Goal: Check status

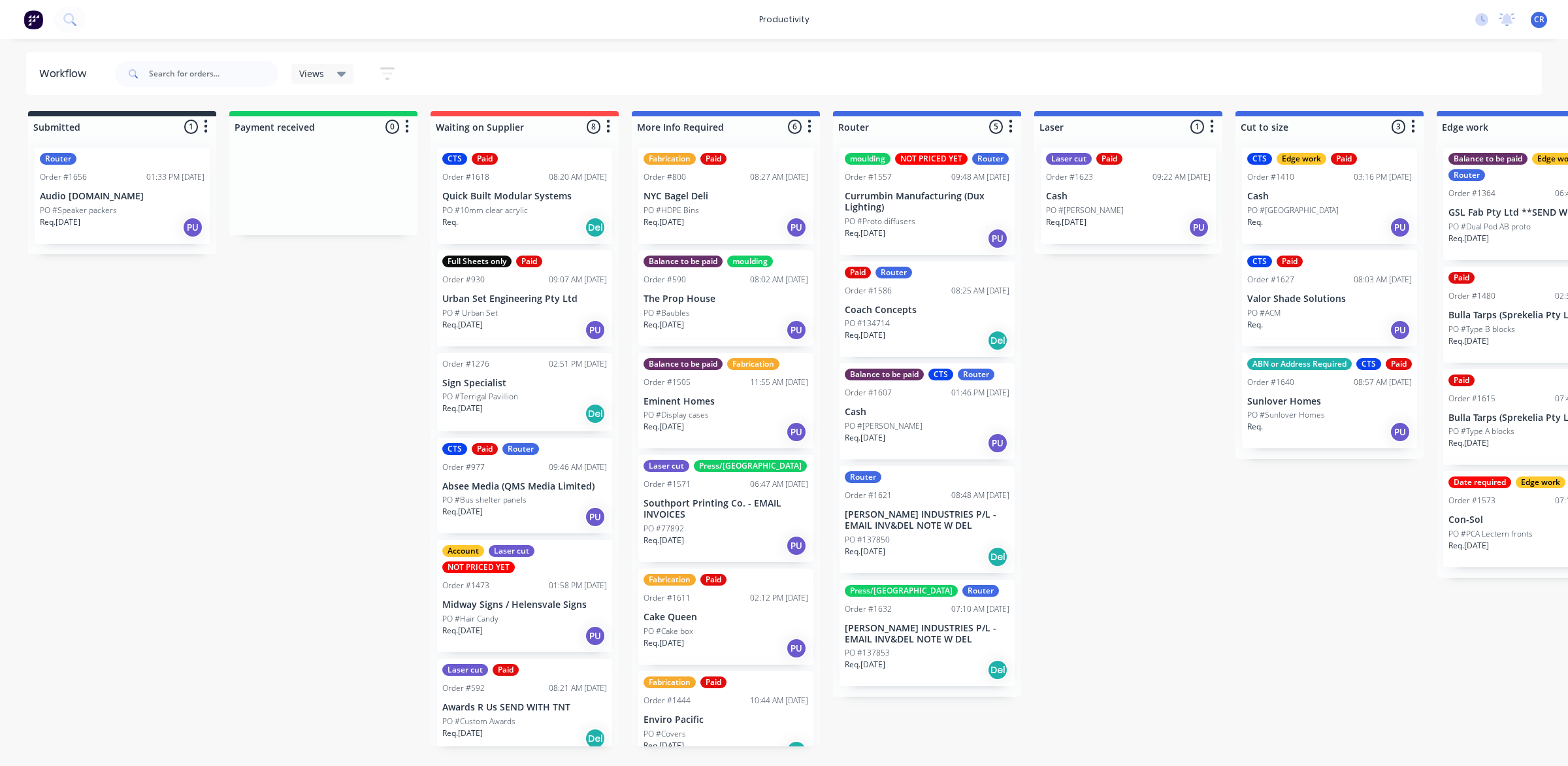
click at [895, 417] on div "Balance to be paid CTS Router Order #1607 01:46 PM 19/09/25 Cash PO #Brett Req.…" at bounding box center [927, 411] width 175 height 96
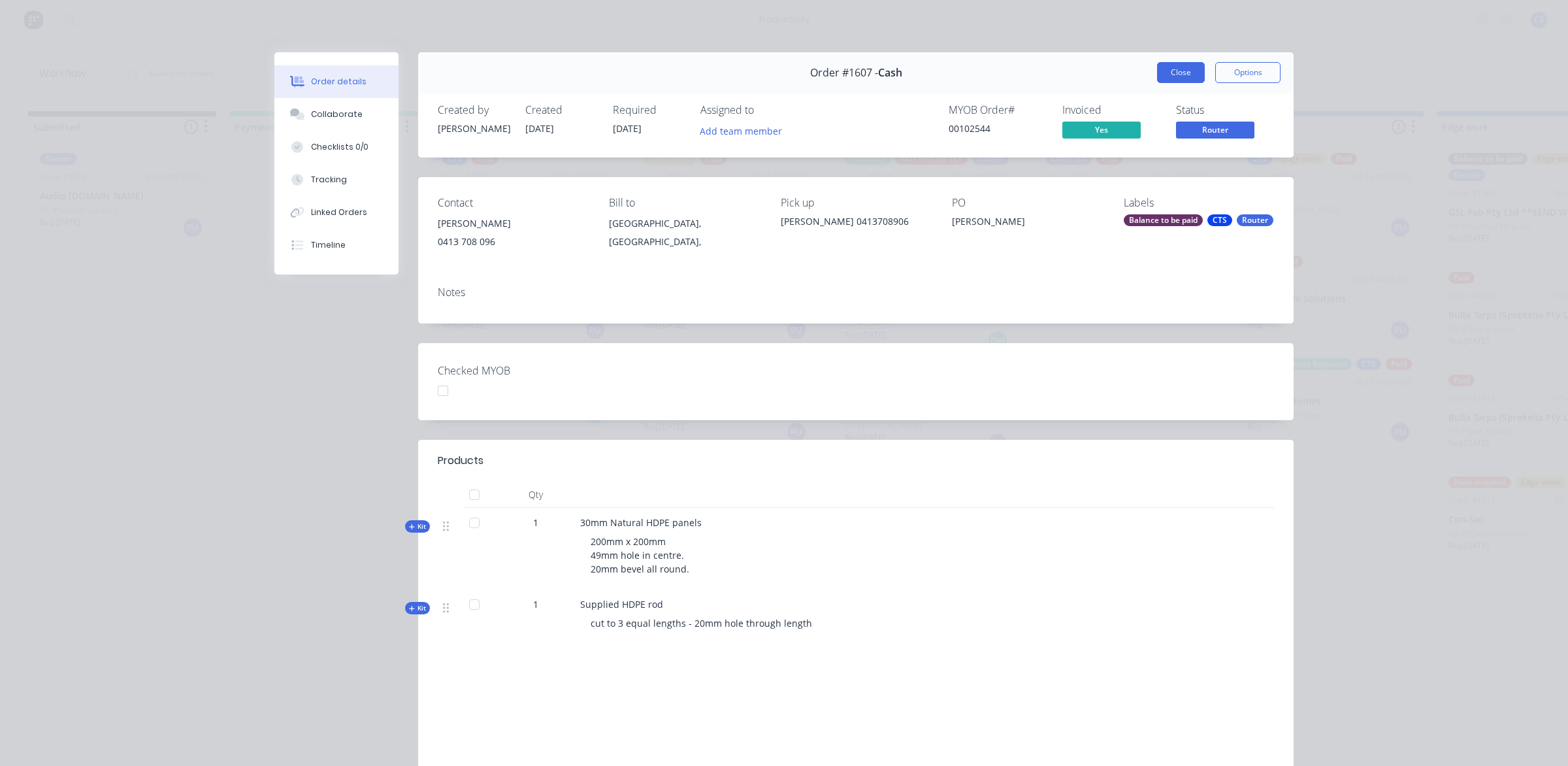
click at [1160, 67] on button "Close" at bounding box center [1181, 73] width 48 height 21
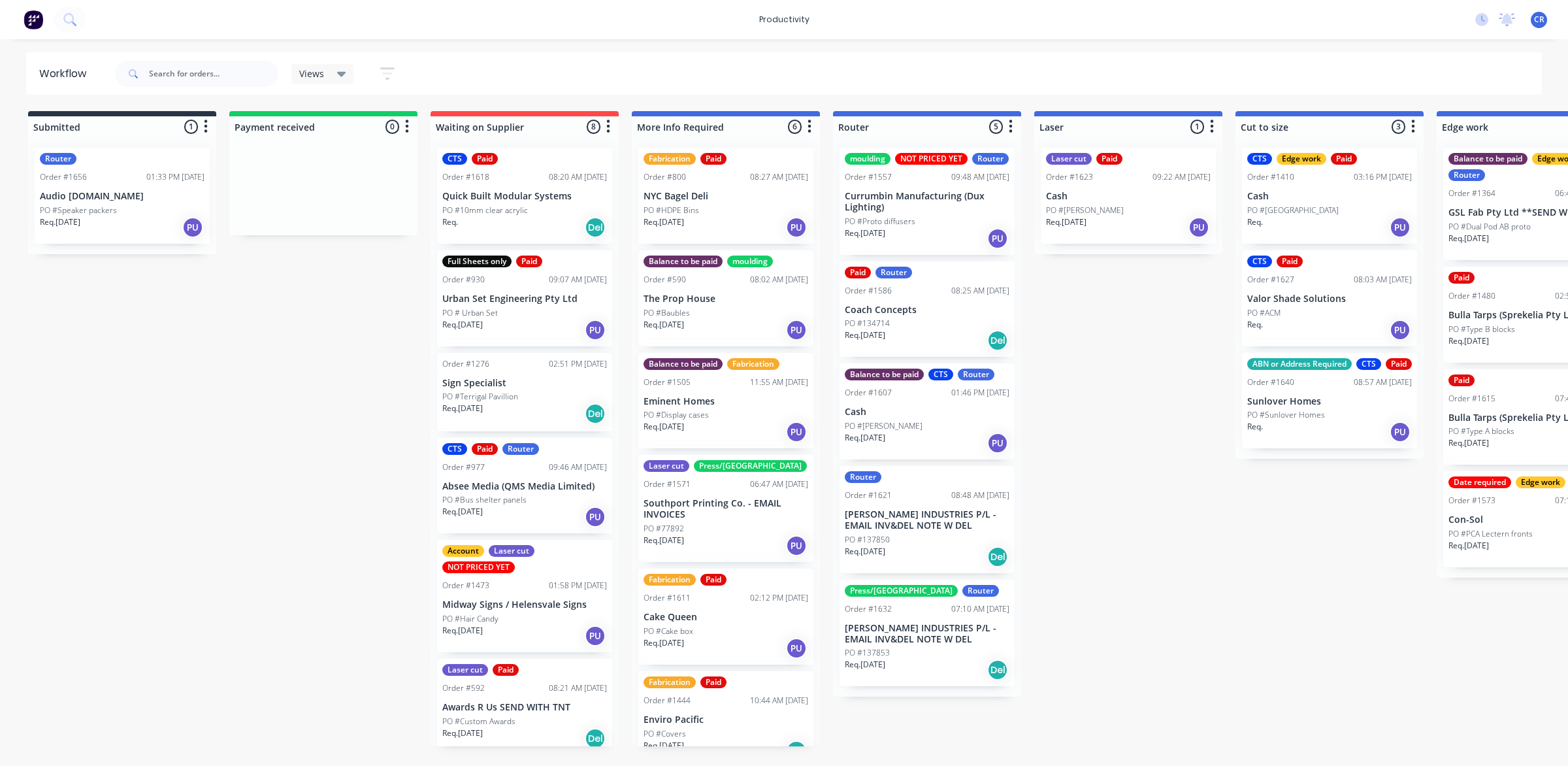
click at [1566, 277] on div "Paid" at bounding box center [1531, 277] width 164 height 12
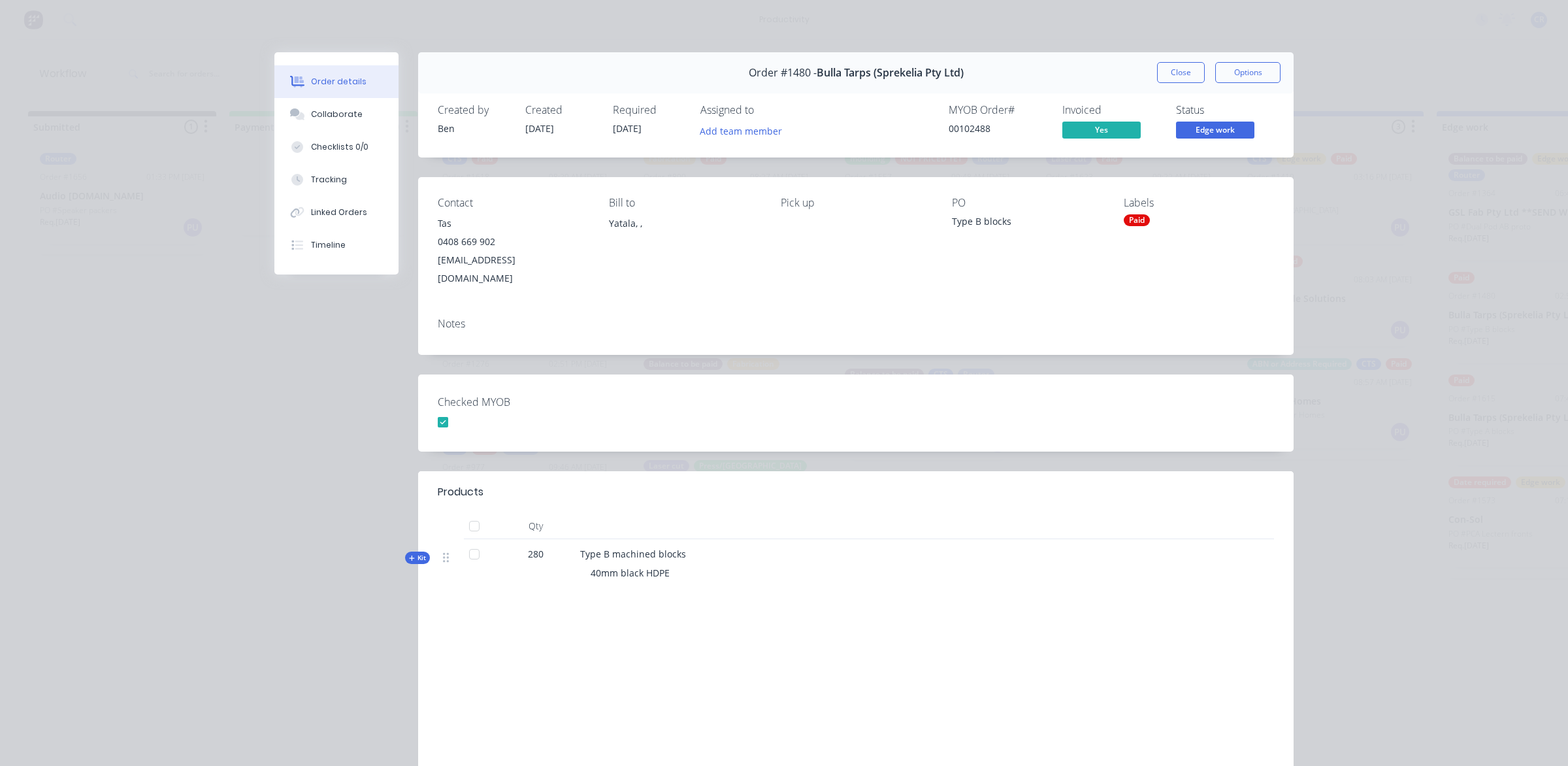
drag, startPoint x: 1170, startPoint y: 73, endPoint x: 1142, endPoint y: 92, distance: 33.8
click at [1170, 73] on button "Close" at bounding box center [1181, 73] width 48 height 21
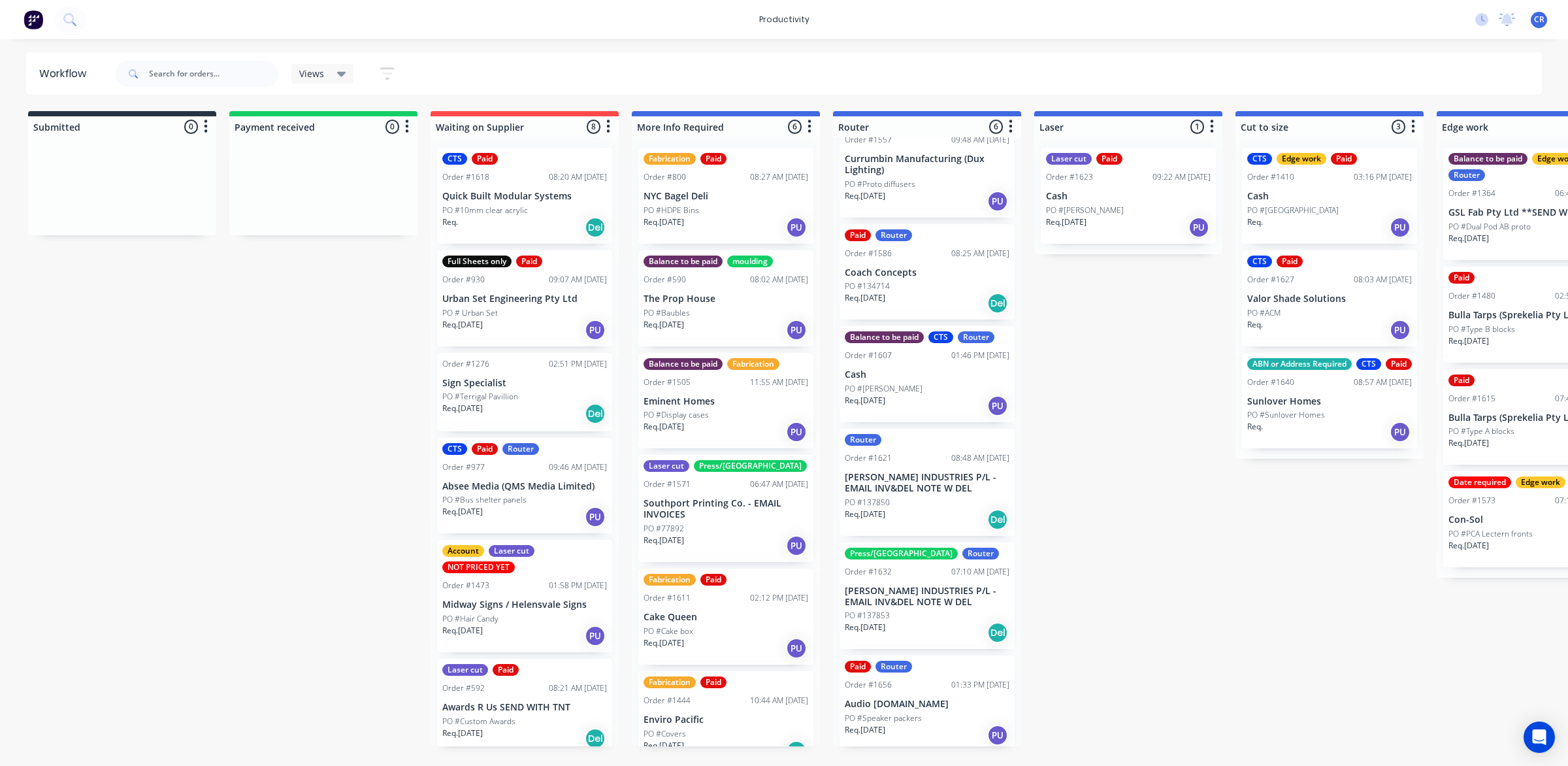
scroll to position [56, 0]
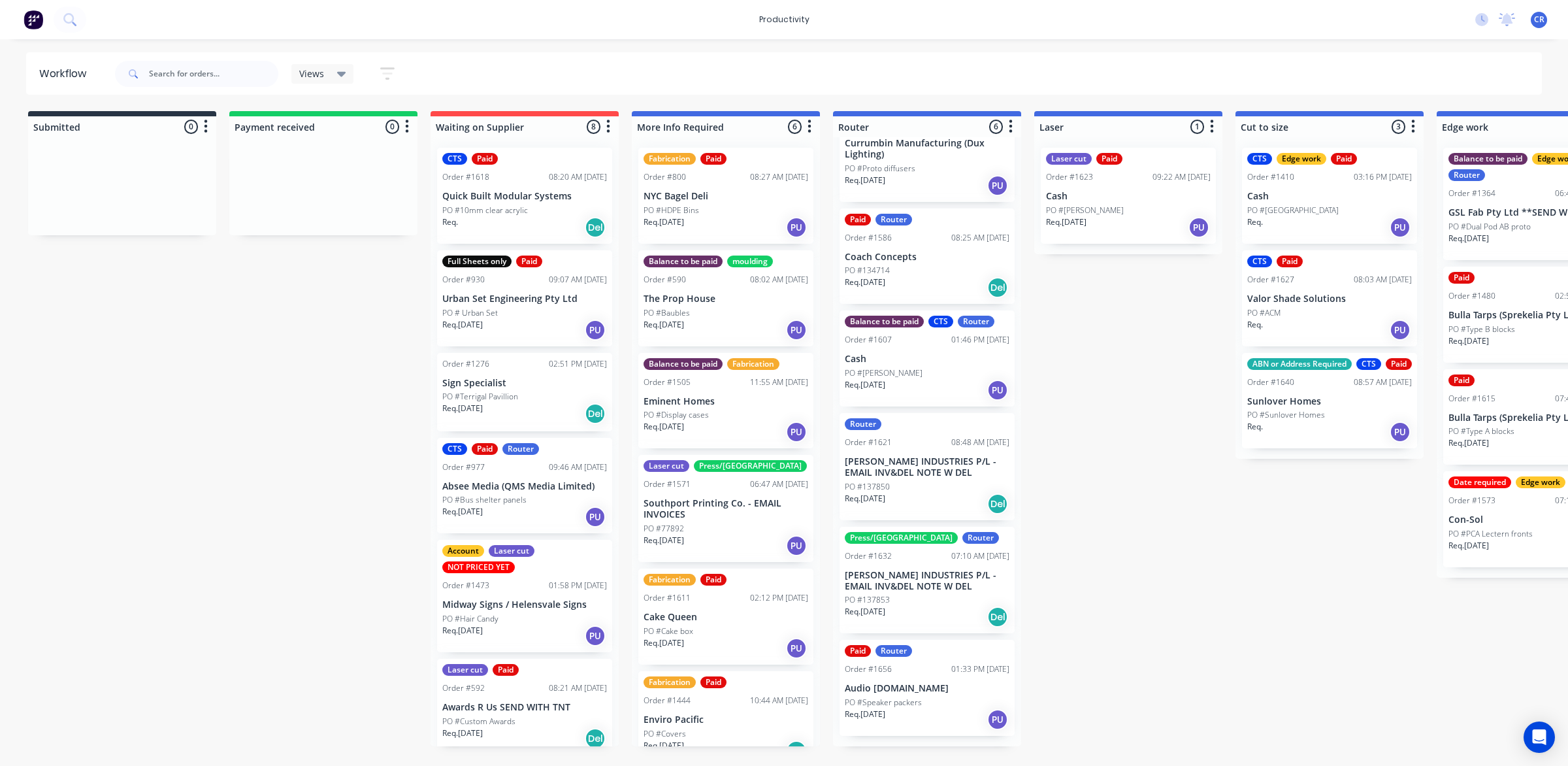
click at [910, 708] on p "PO #Speaker packers" at bounding box center [883, 702] width 77 height 12
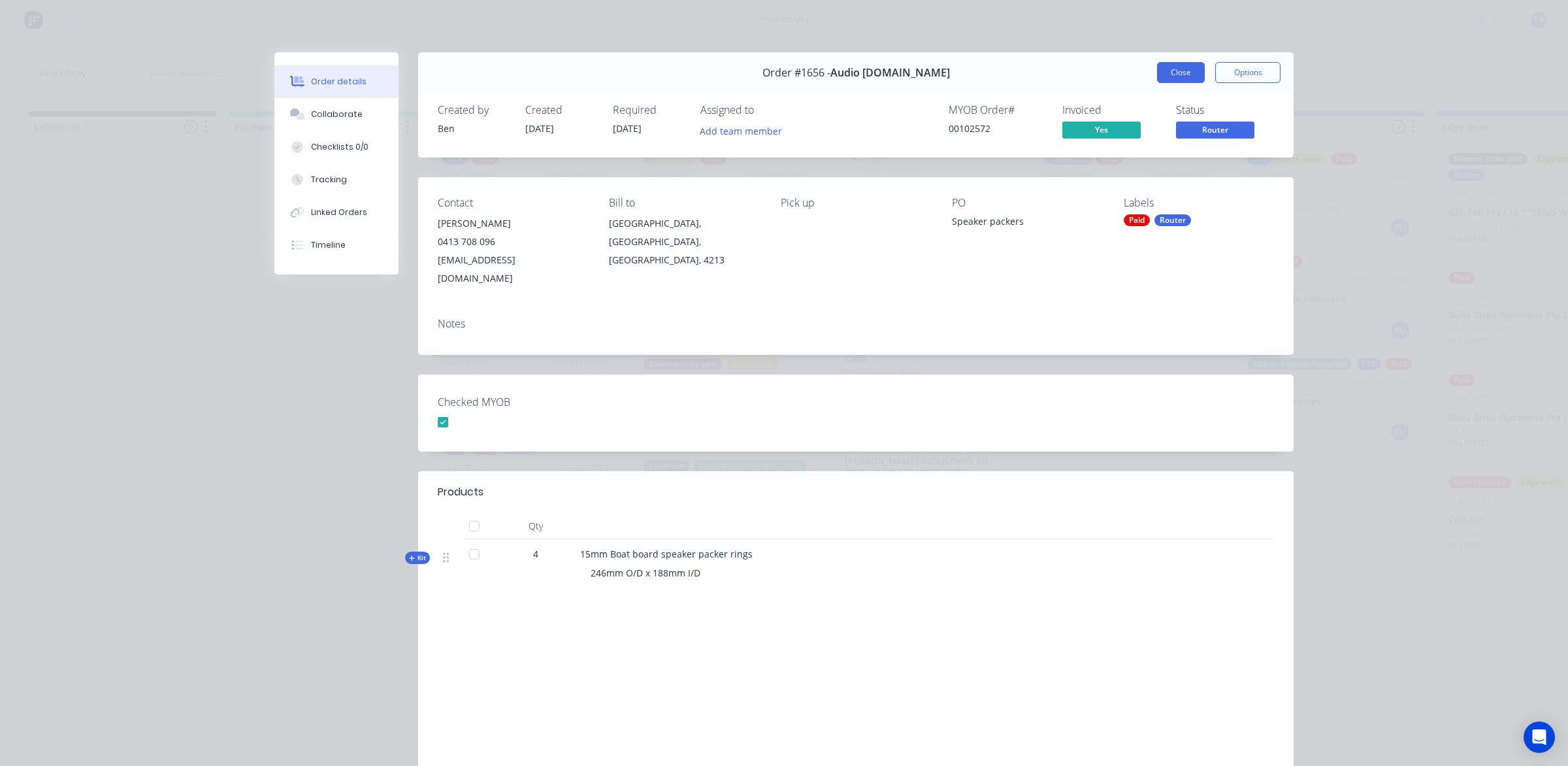
click at [1168, 72] on button "Close" at bounding box center [1181, 73] width 48 height 21
